Goal: Task Accomplishment & Management: Complete application form

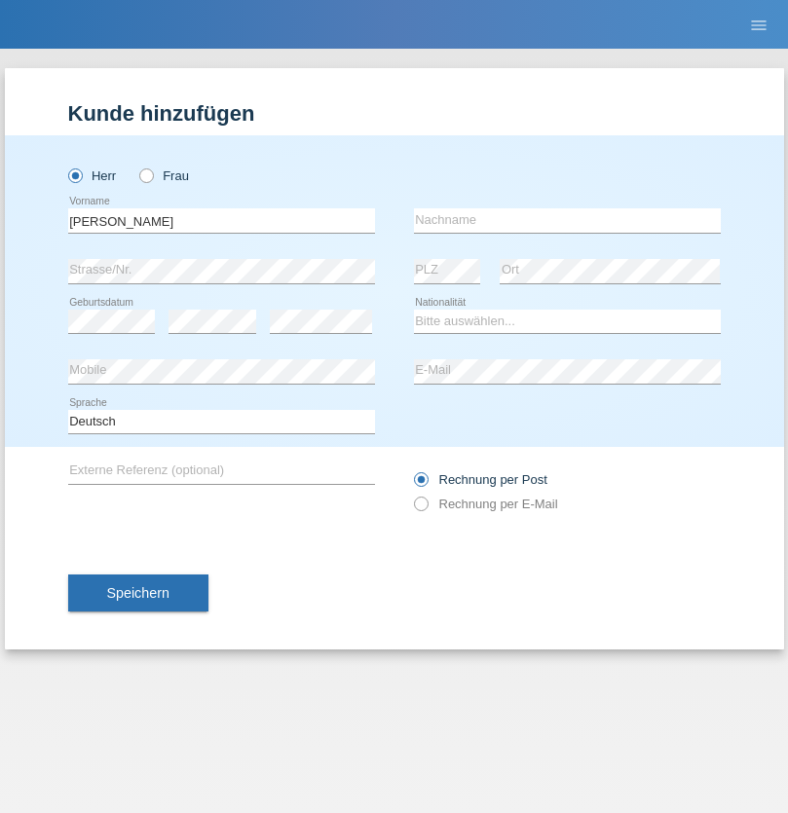
type input "David"
click at [567, 220] on input "text" at bounding box center [567, 220] width 307 height 24
type input "Nydegger"
select select "CH"
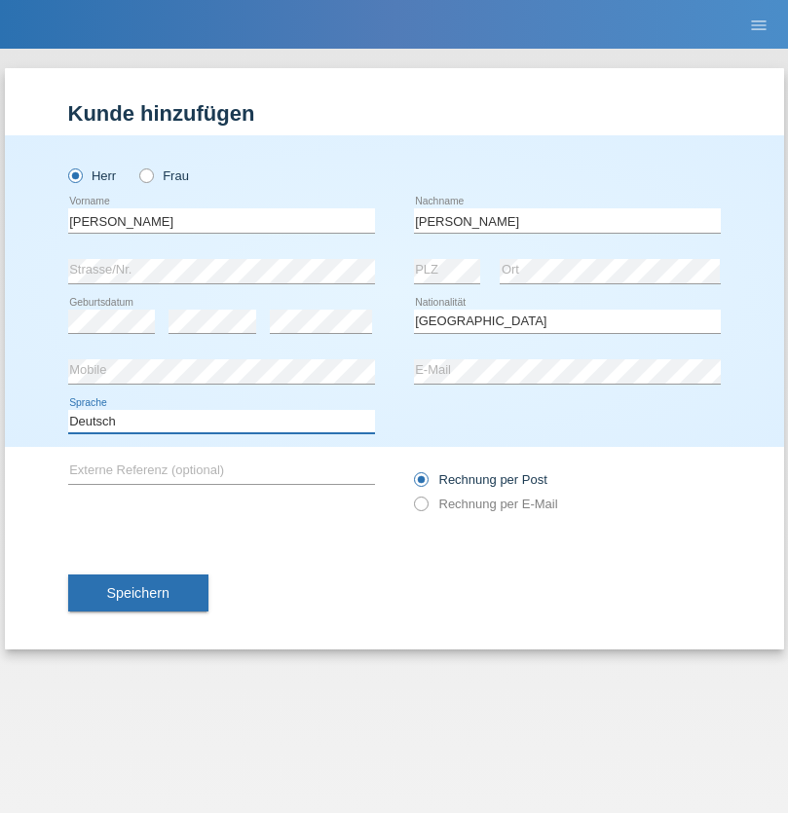
select select "en"
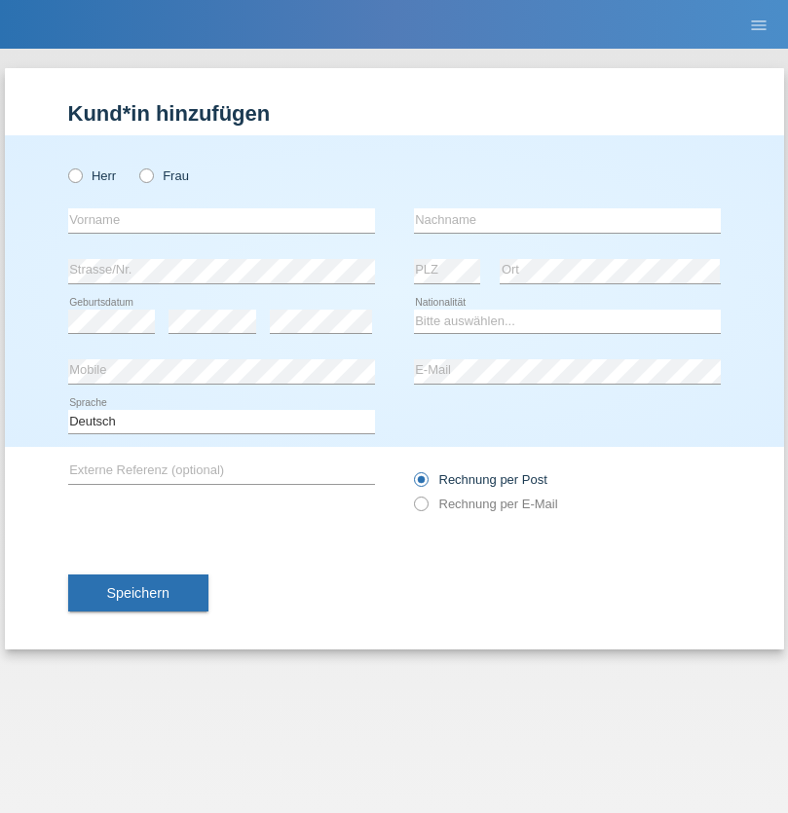
radio input "true"
click at [221, 220] on input "text" at bounding box center [221, 220] width 307 height 24
type input "Corinne"
click at [567, 220] on input "text" at bounding box center [567, 220] width 307 height 24
type input "Nydegger"
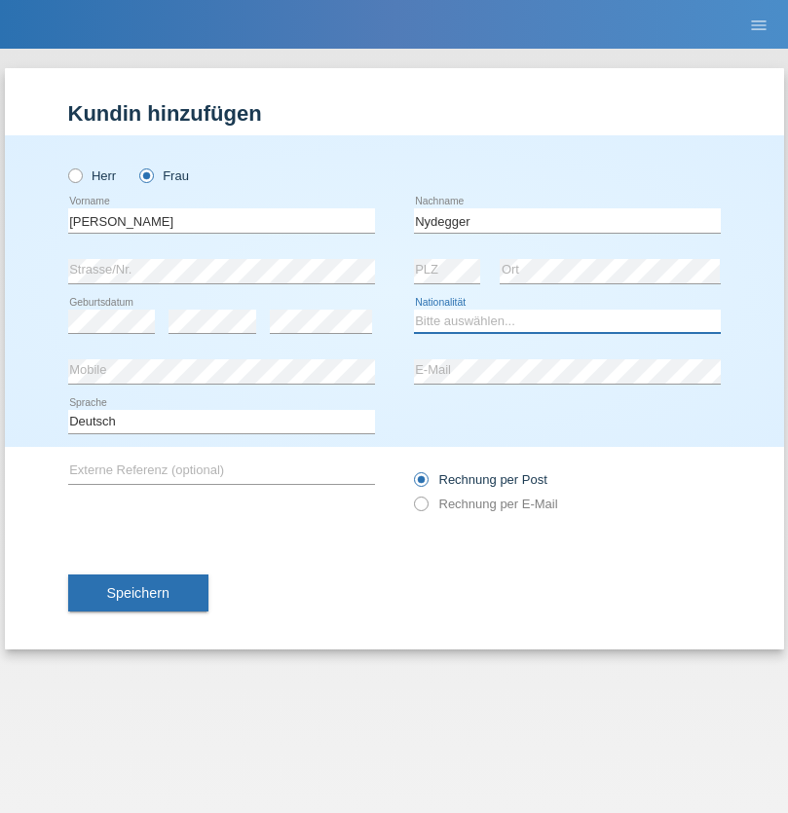
select select "CH"
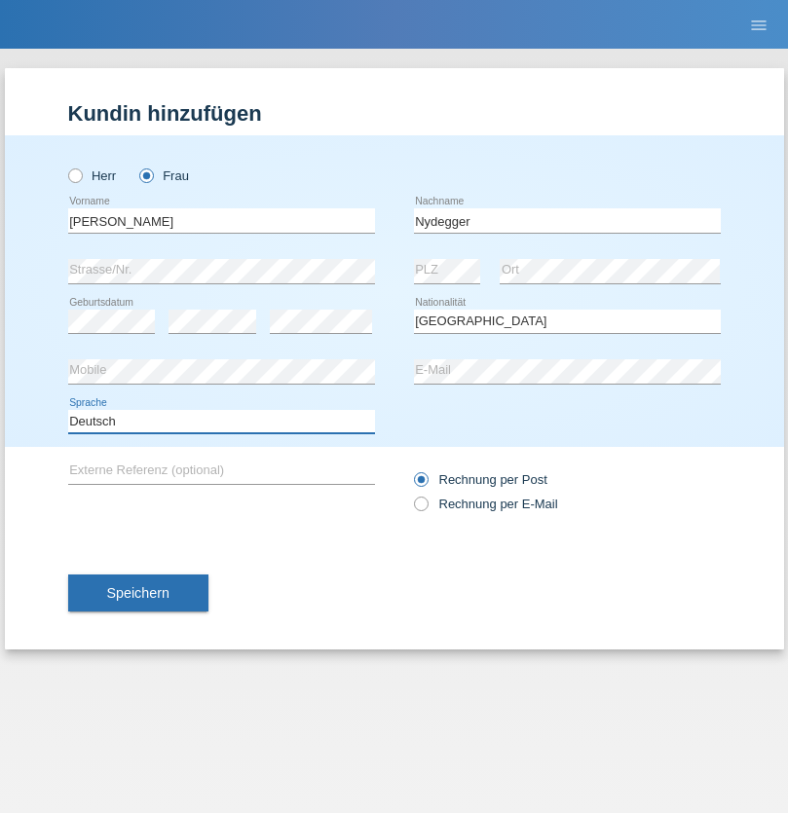
select select "en"
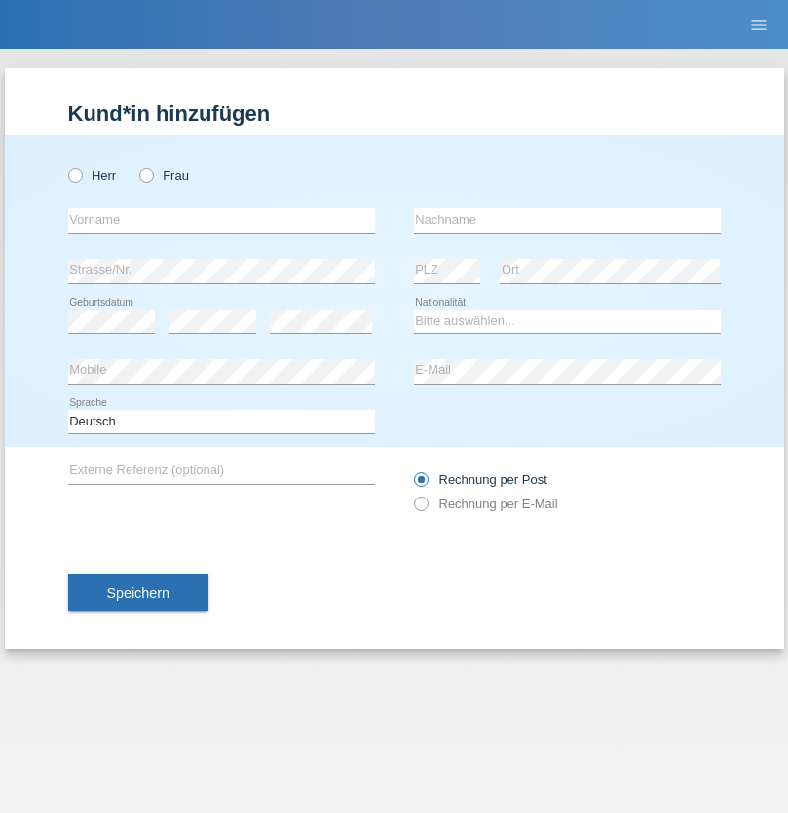
radio input "true"
click at [221, 220] on input "text" at bounding box center [221, 220] width 307 height 24
type input "Goekhan"
click at [567, 220] on input "text" at bounding box center [567, 220] width 307 height 24
type input "Akarsu"
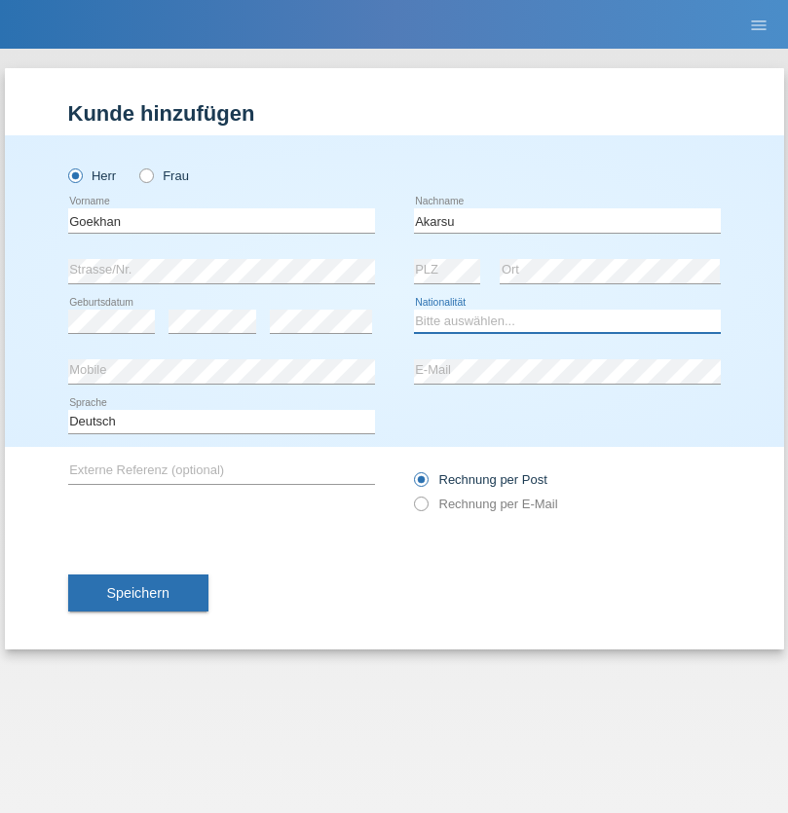
select select "AT"
select select "C"
select select "01"
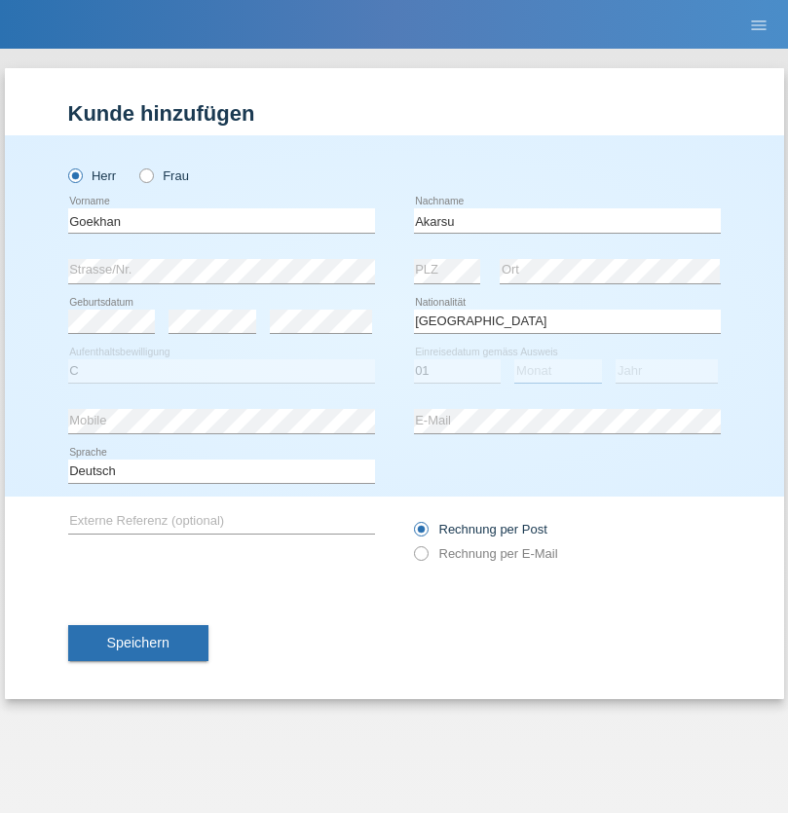
select select "05"
select select "2021"
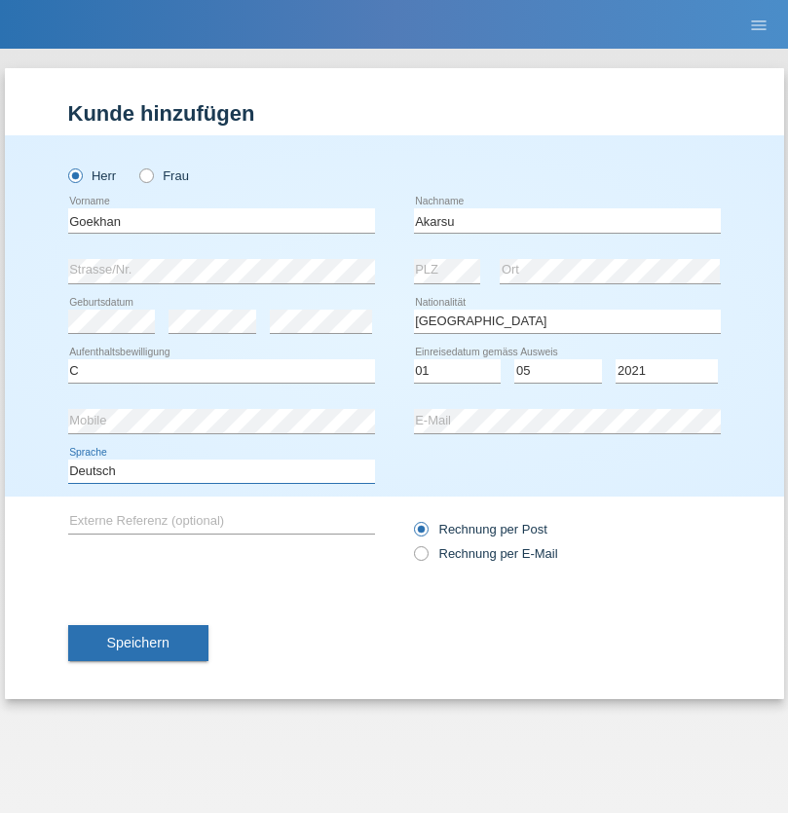
select select "en"
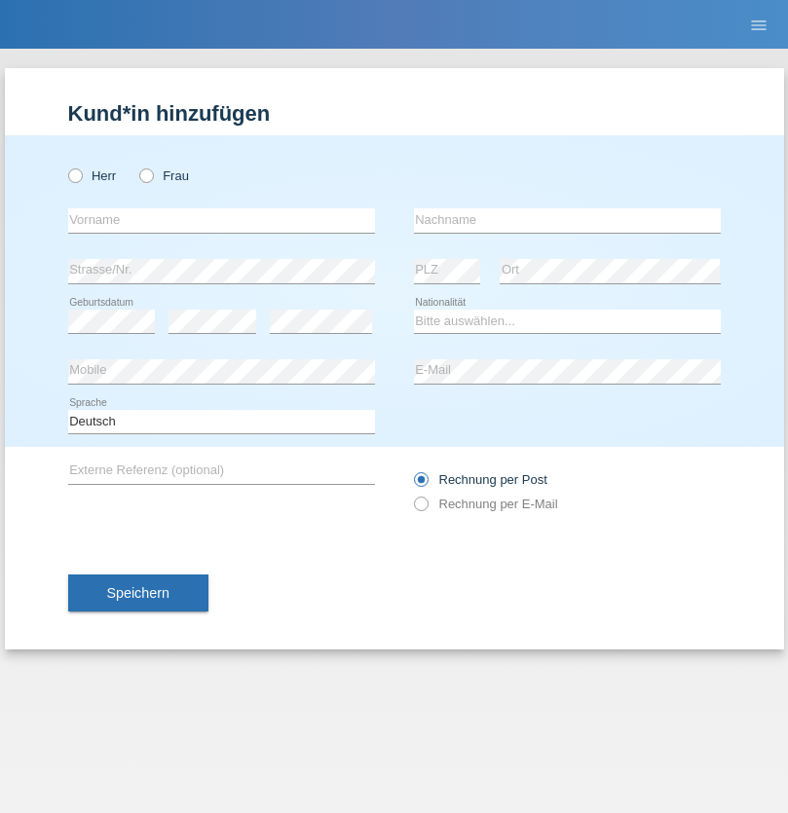
radio input "true"
click at [221, 220] on input "text" at bounding box center [221, 220] width 307 height 24
type input "Daniele"
click at [567, 220] on input "text" at bounding box center [567, 220] width 307 height 24
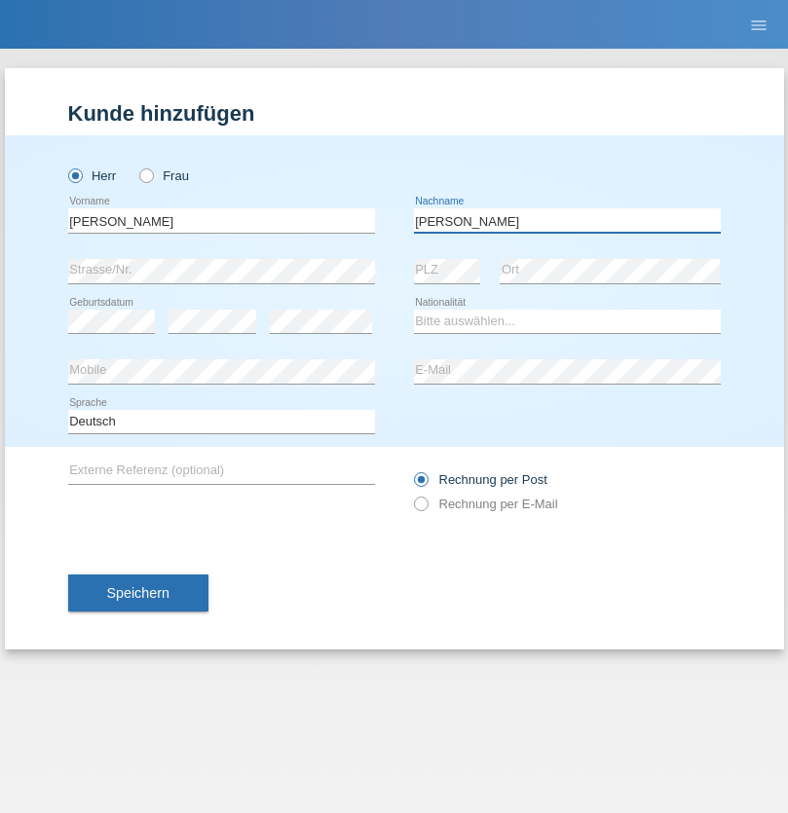
type input "Daniele"
select select "IT"
select select "C"
select select "22"
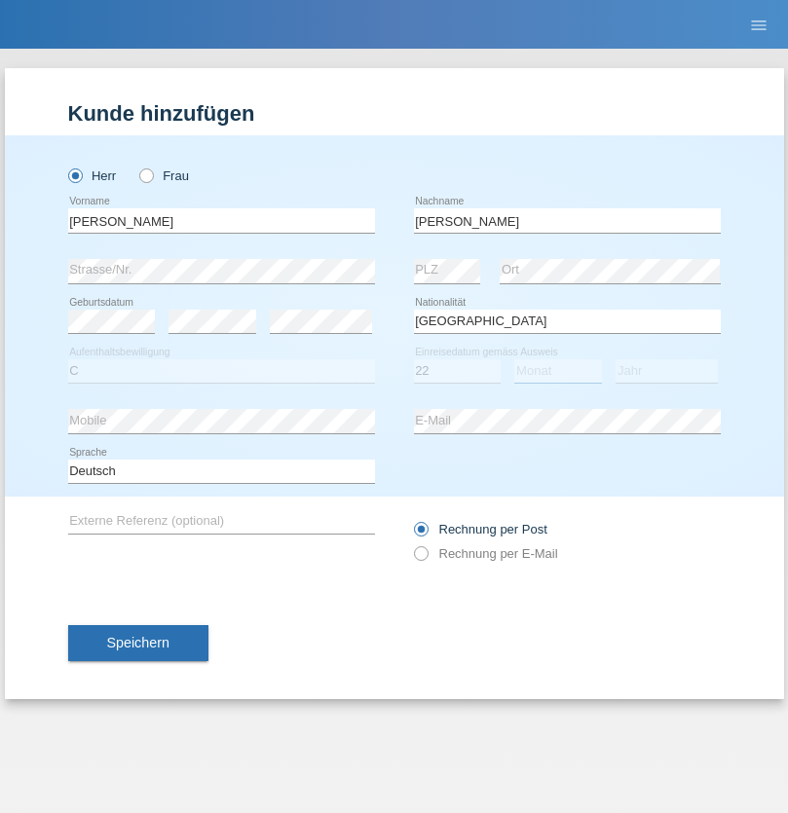
select select "06"
select select "1964"
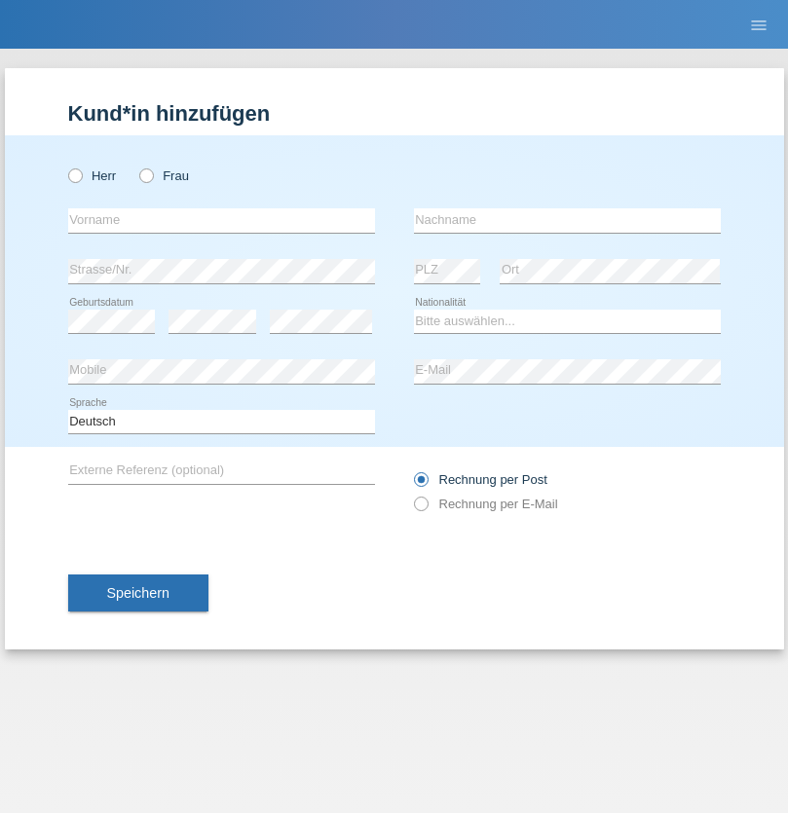
radio input "true"
click at [221, 220] on input "text" at bounding box center [221, 220] width 307 height 24
type input "[DATE]"
click at [567, 220] on input "text" at bounding box center [567, 220] width 307 height 24
type input "[PERSON_NAME]"
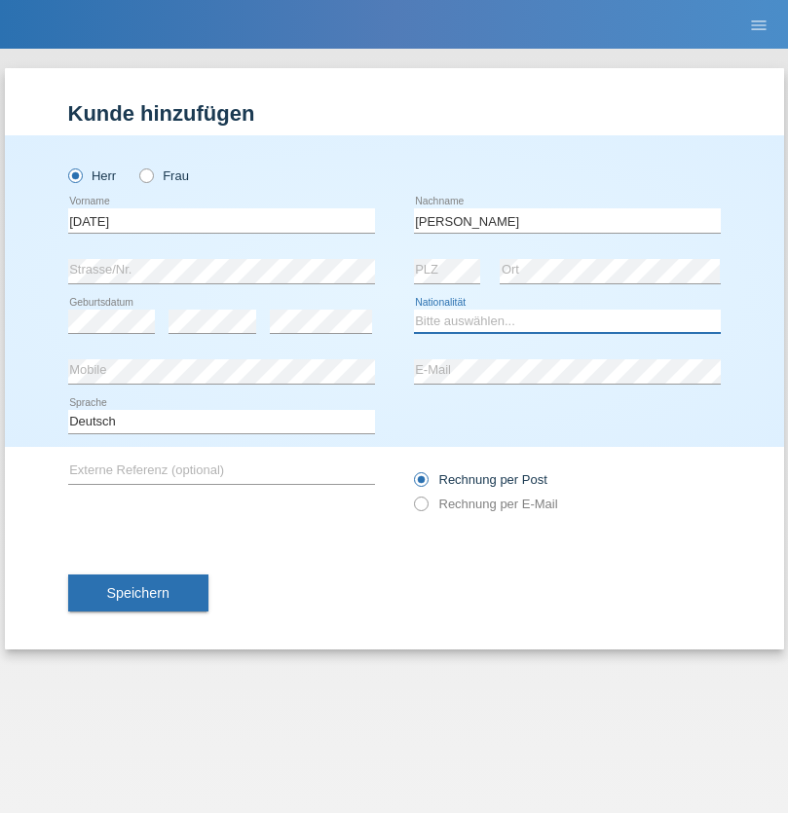
select select "IT"
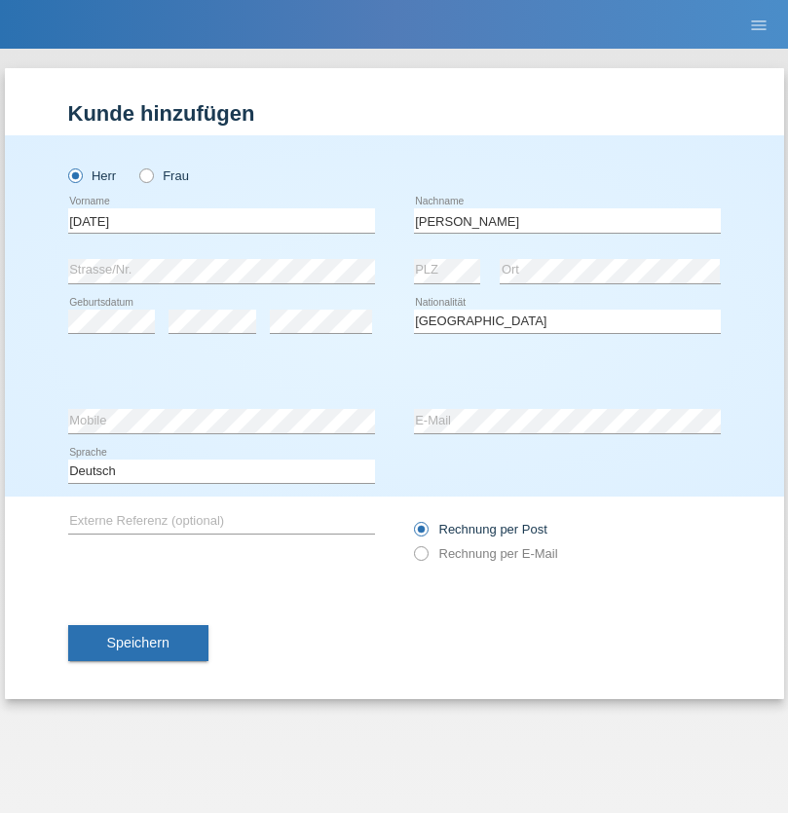
select select "C"
select select "01"
select select "05"
select select "2021"
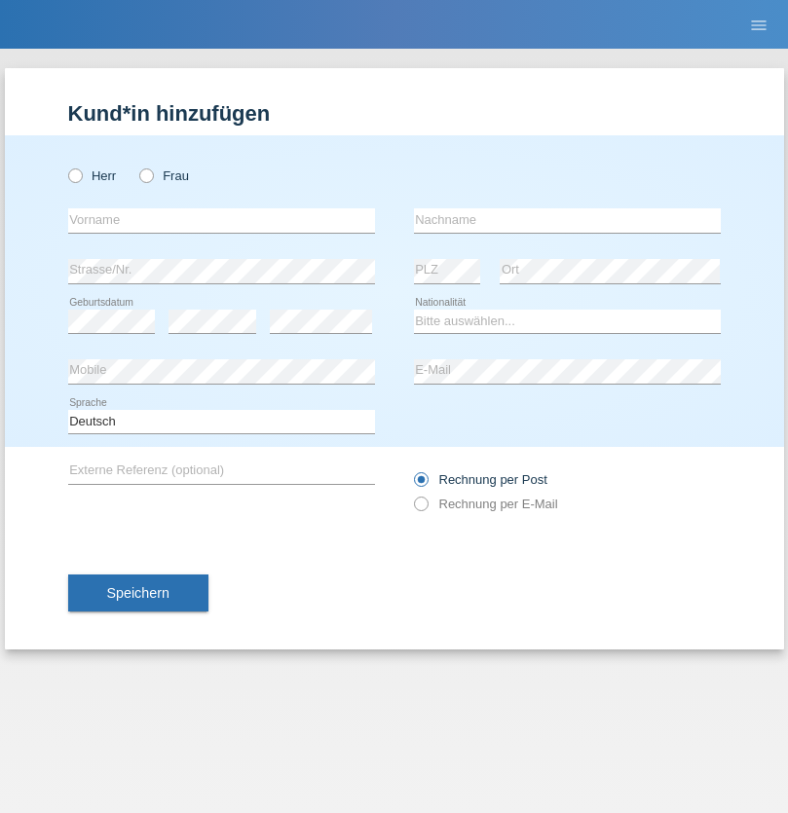
radio input "true"
click at [221, 220] on input "text" at bounding box center [221, 220] width 307 height 24
type input "Claudiu Marian"
click at [567, 220] on input "text" at bounding box center [567, 220] width 307 height 24
type input "Cislariu"
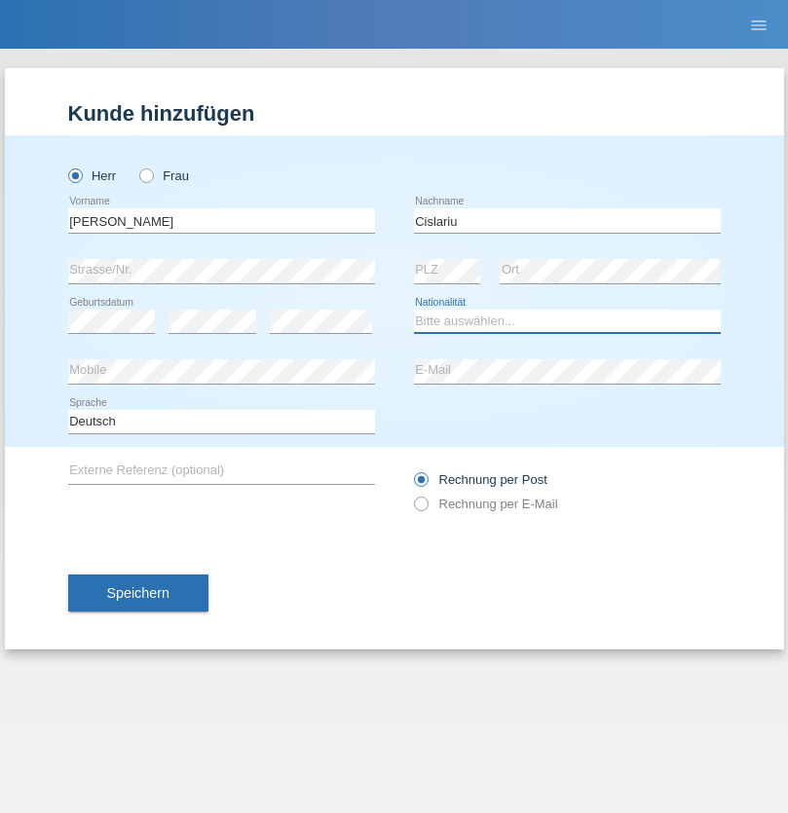
select select "CH"
radio input "true"
select select "CH"
radio input "true"
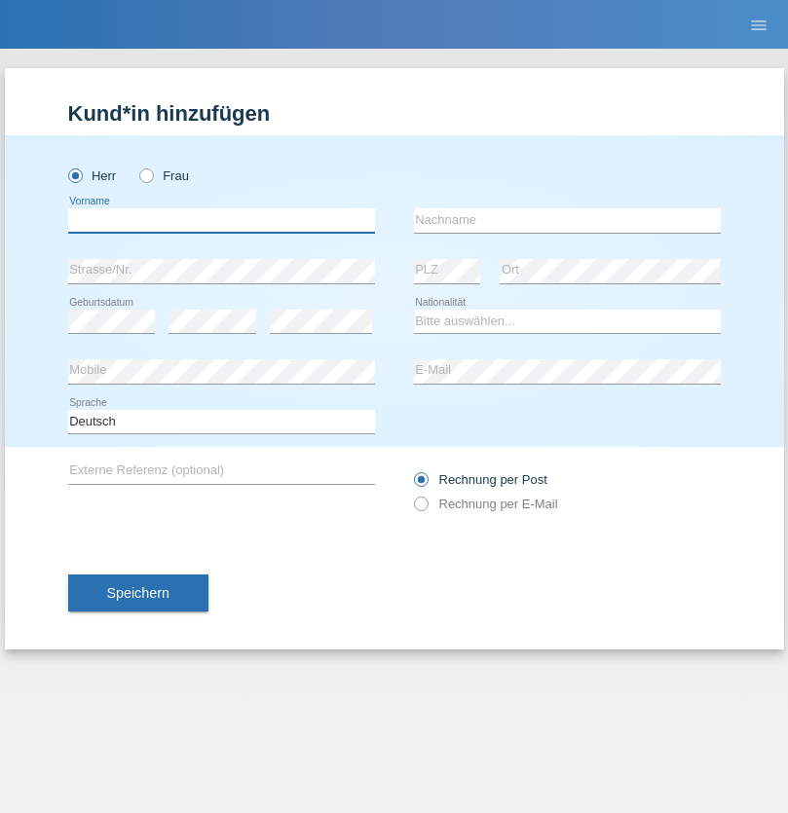
click at [221, 220] on input "text" at bounding box center [221, 220] width 307 height 24
type input "Zsolt"
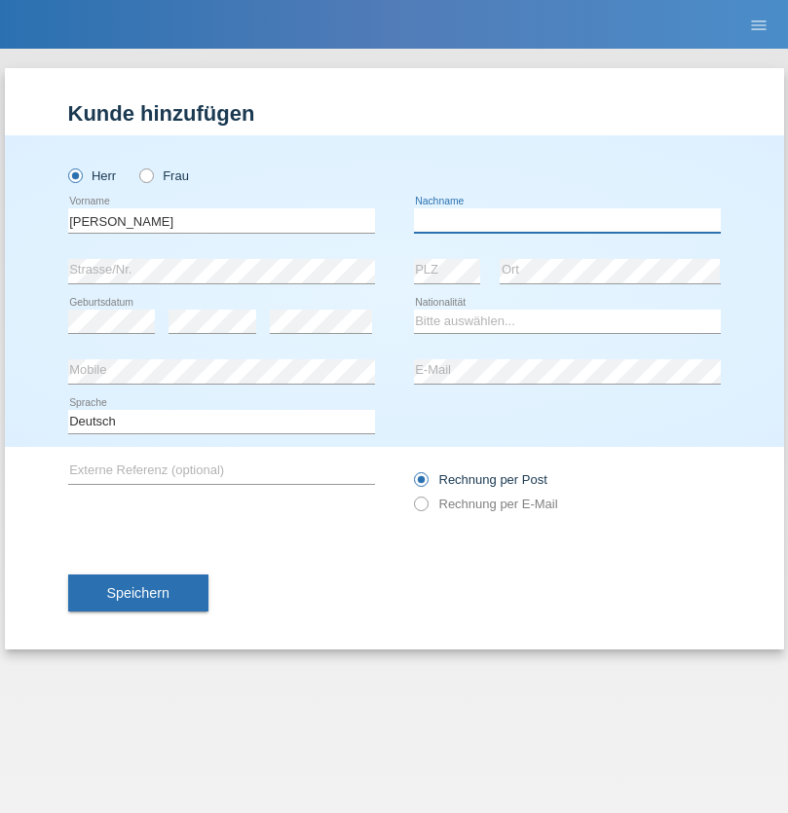
click at [567, 220] on input "text" at bounding box center [567, 220] width 307 height 24
type input "Kappelmayer"
select select "MG"
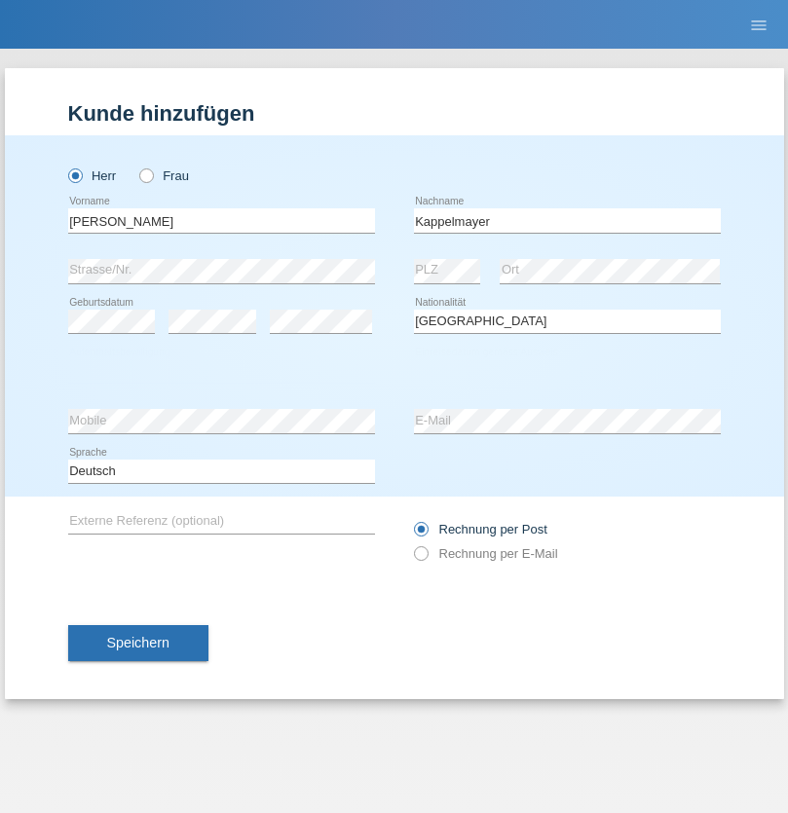
select select "C"
select select "31"
select select "08"
select select "2021"
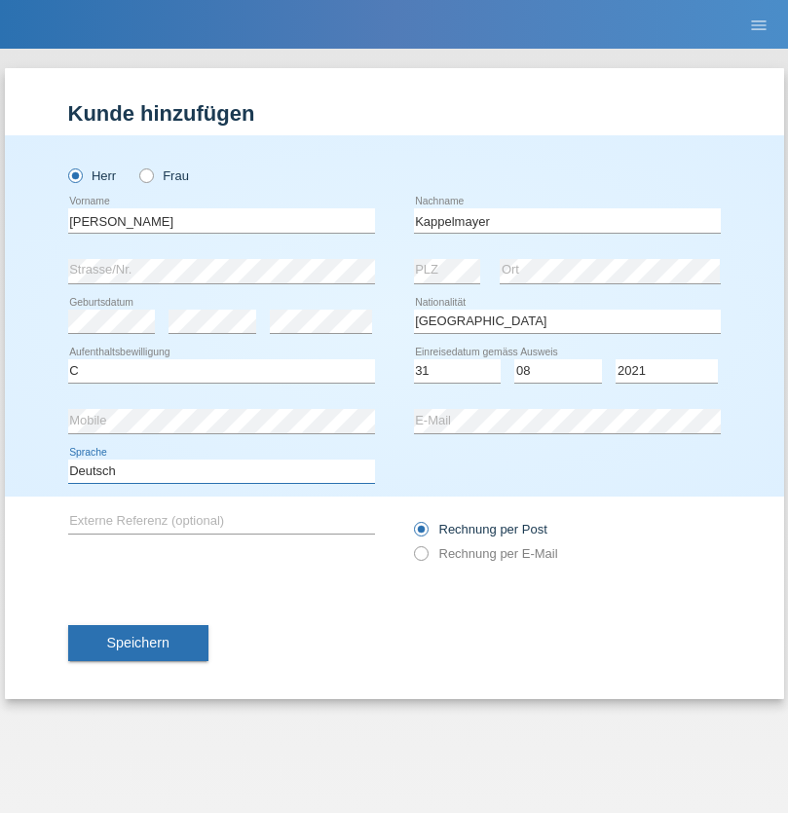
select select "en"
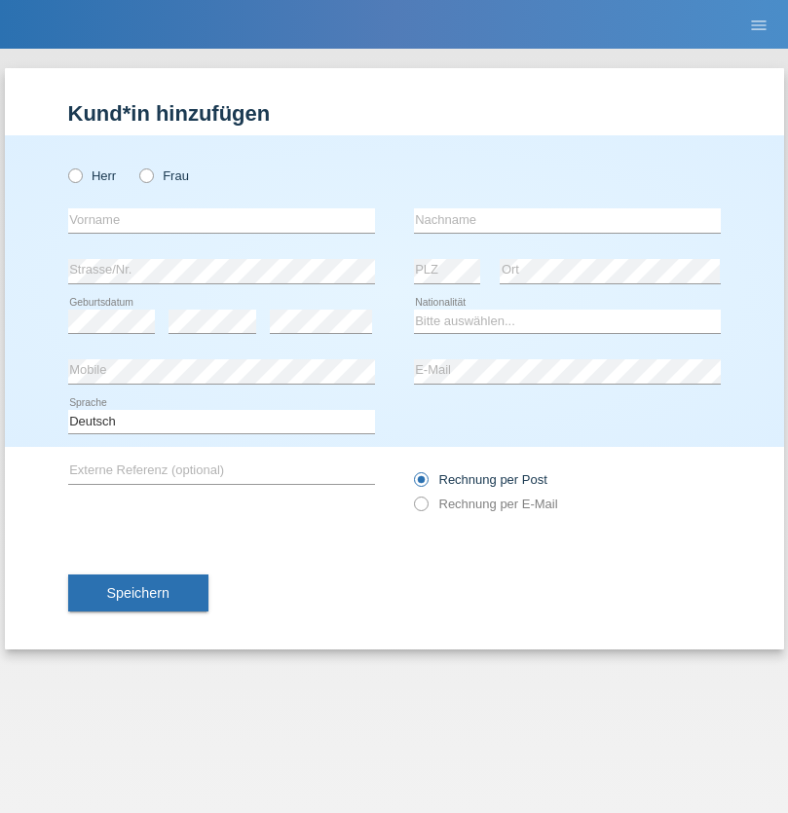
radio input "true"
click at [221, 220] on input "text" at bounding box center [221, 220] width 307 height 24
type input "firat"
click at [567, 220] on input "text" at bounding box center [567, 220] width 307 height 24
type input "kara"
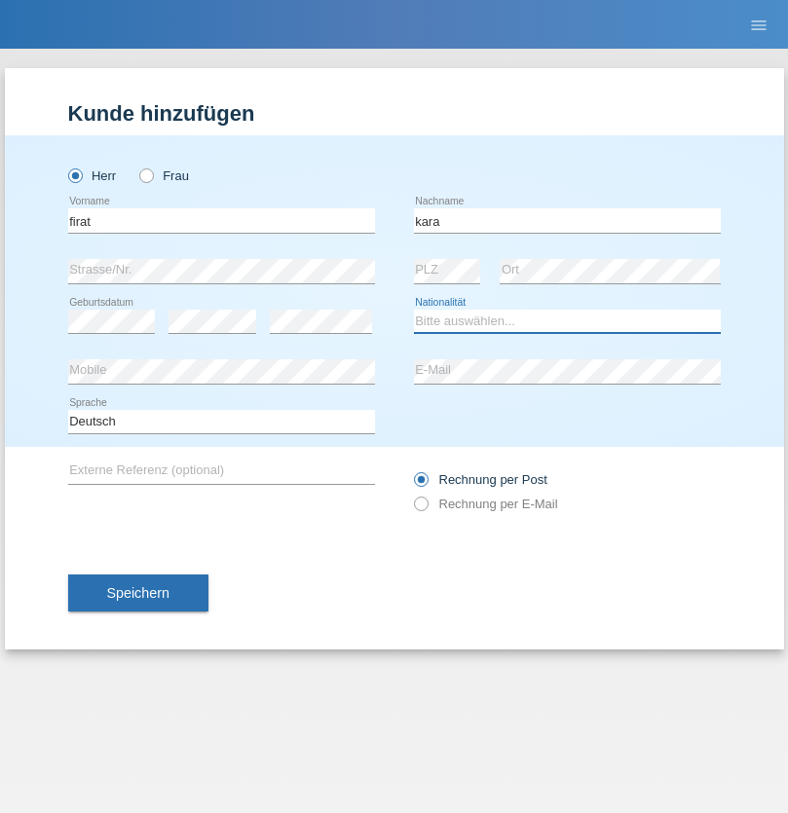
select select "CH"
radio input "true"
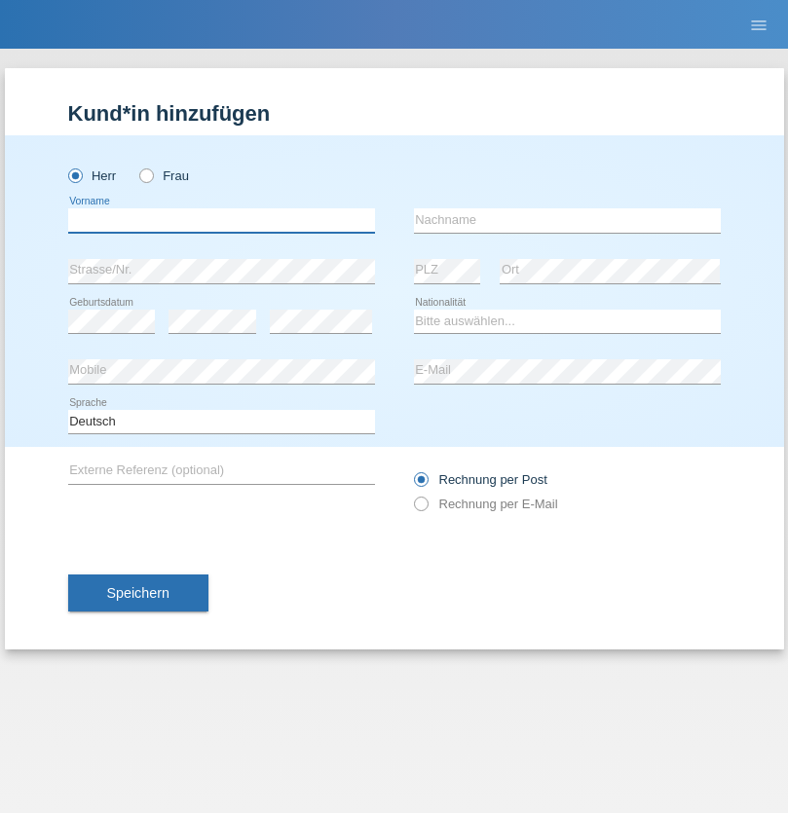
click at [221, 220] on input "text" at bounding box center [221, 220] width 307 height 24
type input "[PERSON_NAME]"
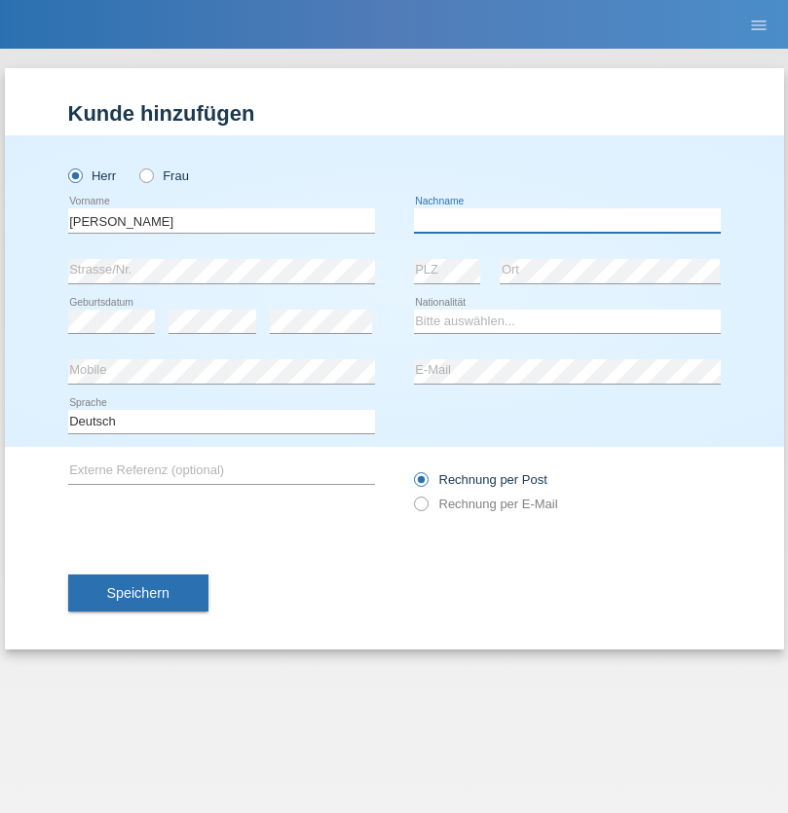
click at [567, 220] on input "text" at bounding box center [567, 220] width 307 height 24
type input "Panda nzinga"
select select "MN"
select select "C"
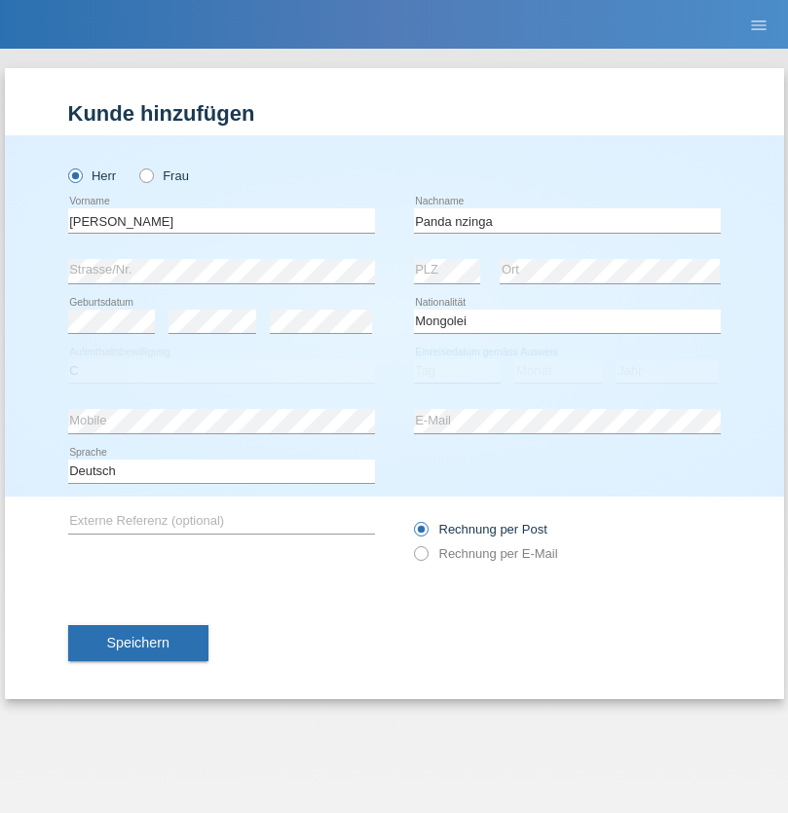
select select "28"
select select "11"
select select "2001"
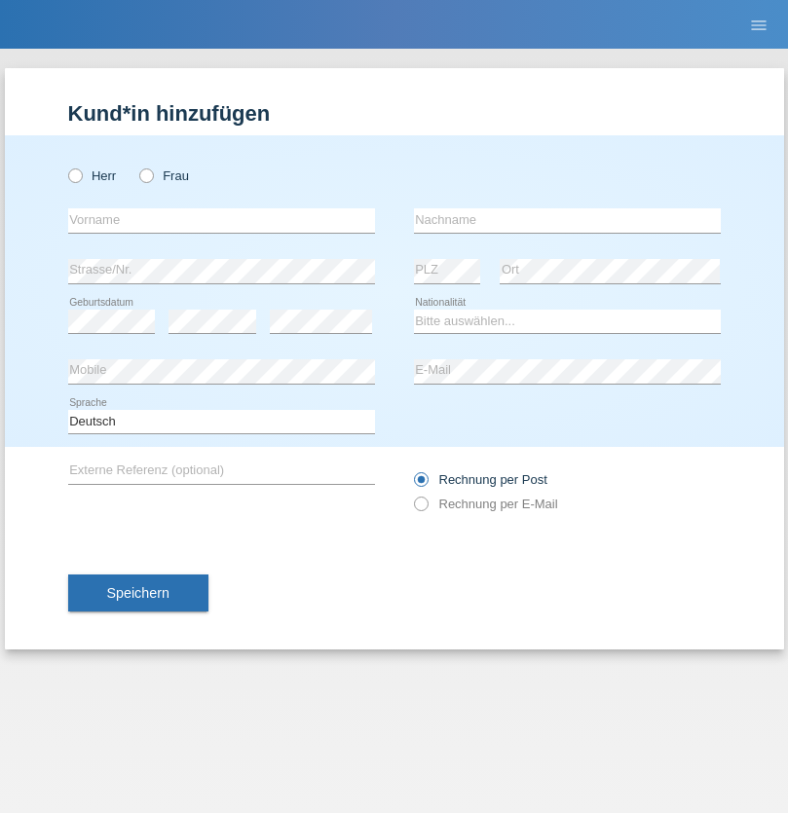
radio input "true"
select select "HU"
select select "C"
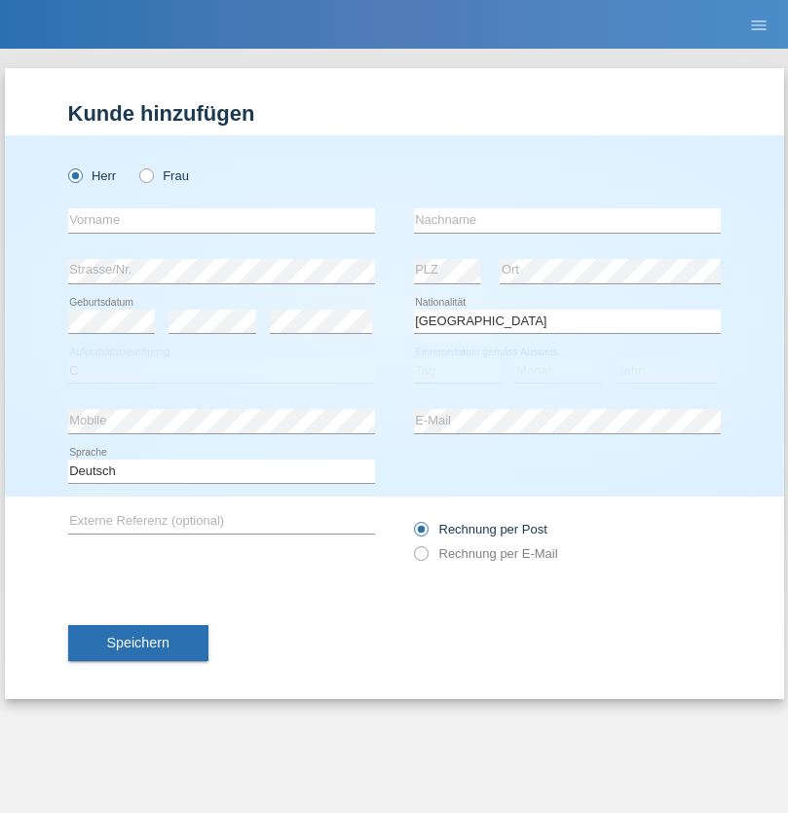
select select "30"
select select "10"
select select "2021"
